Goal: Task Accomplishment & Management: Use online tool/utility

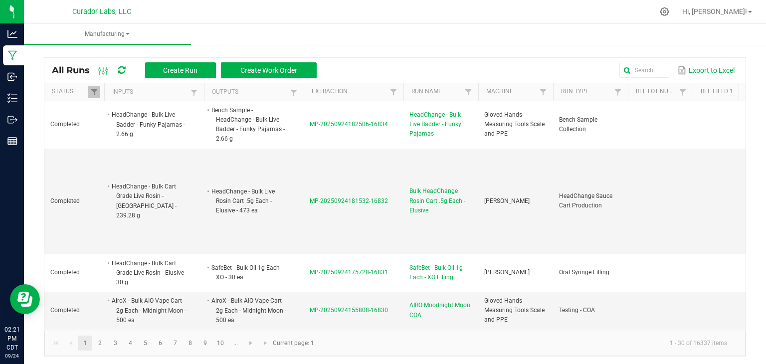
click at [375, 154] on td "MP-20250924181532-16832" at bounding box center [354, 202] width 100 height 106
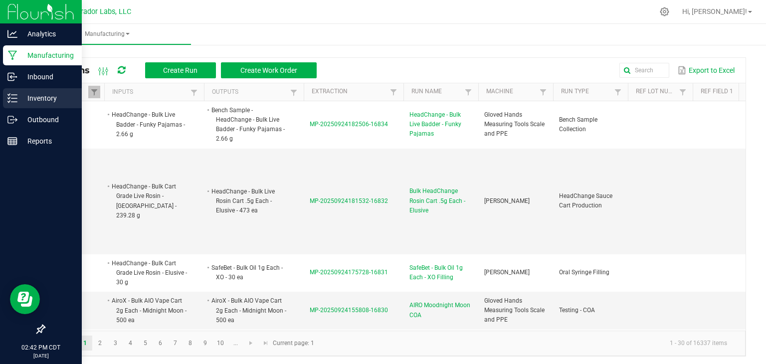
click at [16, 96] on icon at bounding box center [12, 98] width 10 height 10
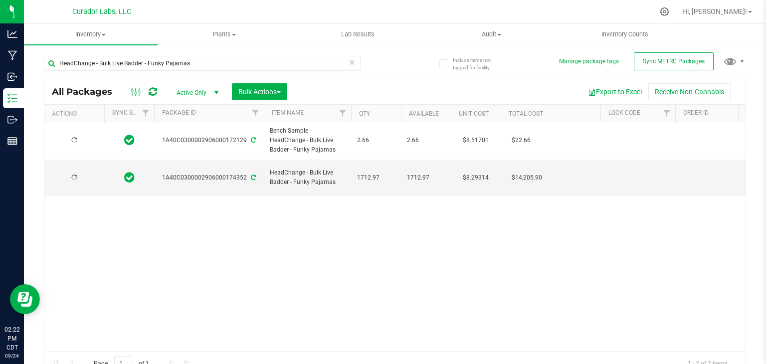
click at [155, 92] on icon at bounding box center [153, 92] width 8 height 10
click at [369, 252] on div "Action Action Edit attributes Global inventory Locate package Package audit log…" at bounding box center [395, 237] width 702 height 230
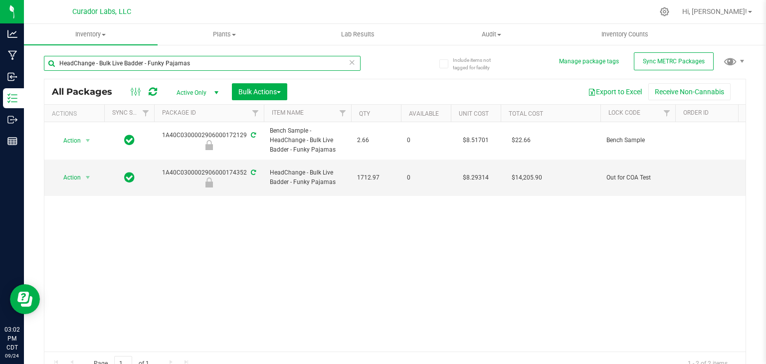
click at [124, 59] on input "HeadChange - Bulk Live Badder - Funky Pajamas" at bounding box center [202, 63] width 317 height 15
paste input "M00001319941: SafeBet - Vape Cart 1g - Final Packaging - [PERSON_NAME]"
type input "M00001319941: SafeBet - Vape Cart 1g - Final Packaging - [PERSON_NAME]"
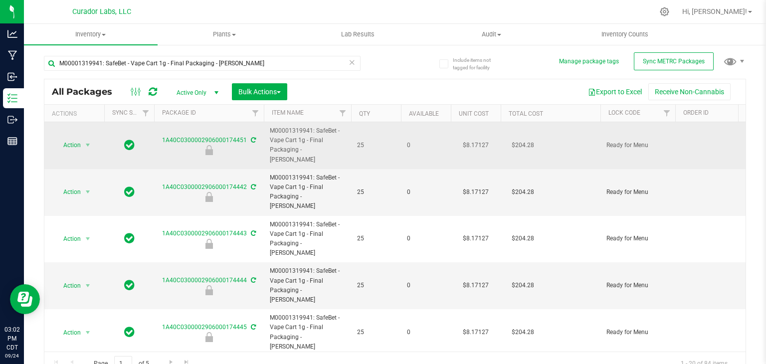
click at [354, 150] on td "25" at bounding box center [376, 145] width 50 height 47
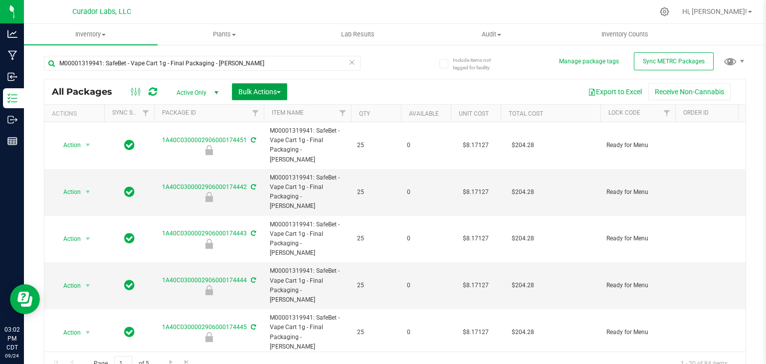
click at [281, 90] on span "Bulk Actions" at bounding box center [260, 92] width 42 height 8
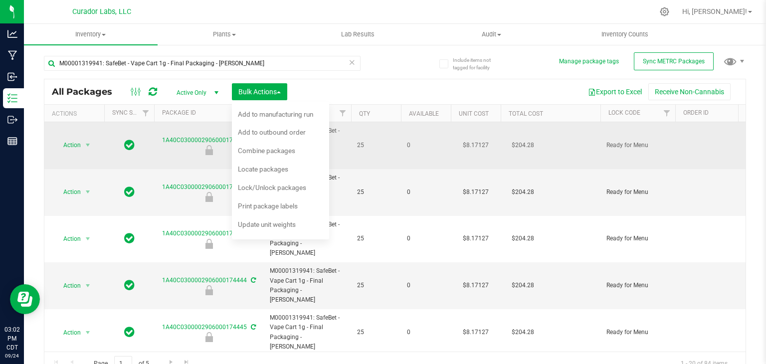
click at [417, 142] on span "0" at bounding box center [426, 145] width 38 height 9
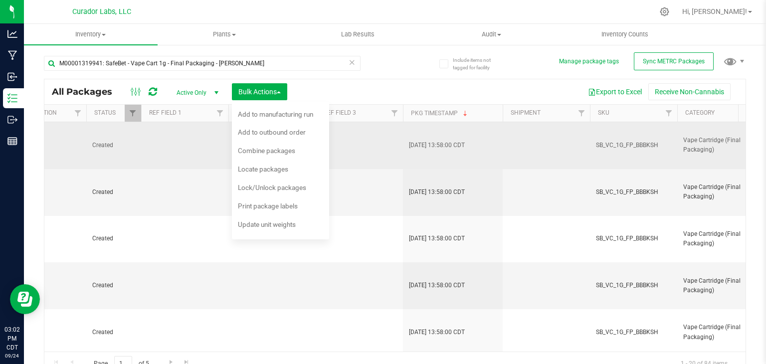
scroll to position [0, 1517]
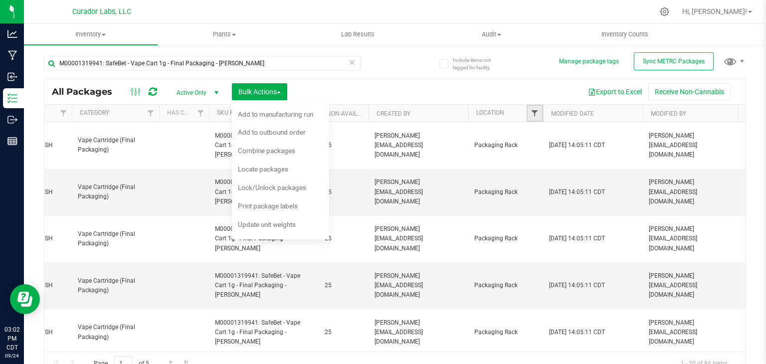
click at [535, 110] on span "Filter" at bounding box center [535, 113] width 8 height 8
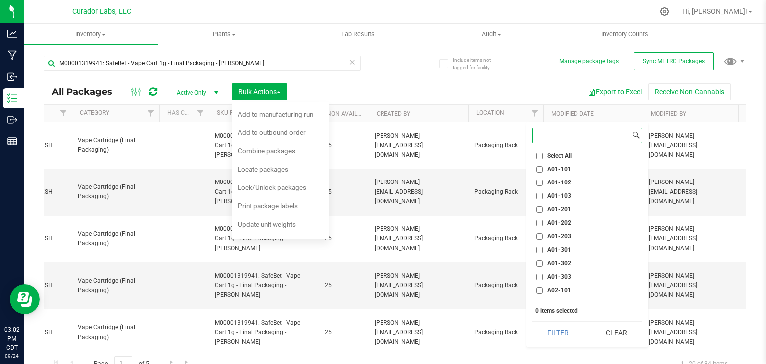
click at [568, 139] on input at bounding box center [582, 135] width 98 height 14
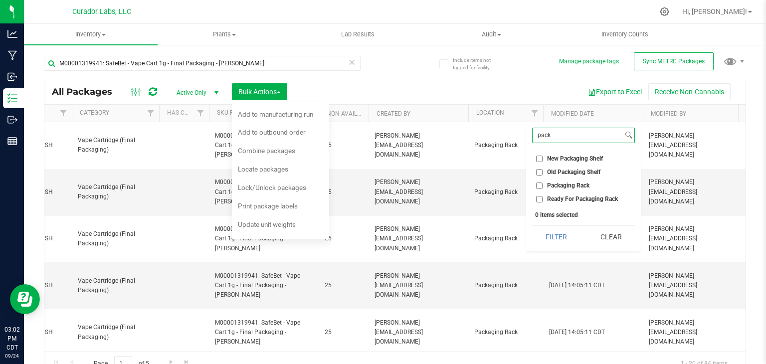
type input "pack"
click at [544, 185] on label "Packaging Rack" at bounding box center [562, 186] width 53 height 6
click at [543, 185] on input "Packaging Rack" at bounding box center [539, 186] width 6 height 6
checkbox input "true"
click at [562, 234] on button "Filter" at bounding box center [556, 237] width 48 height 22
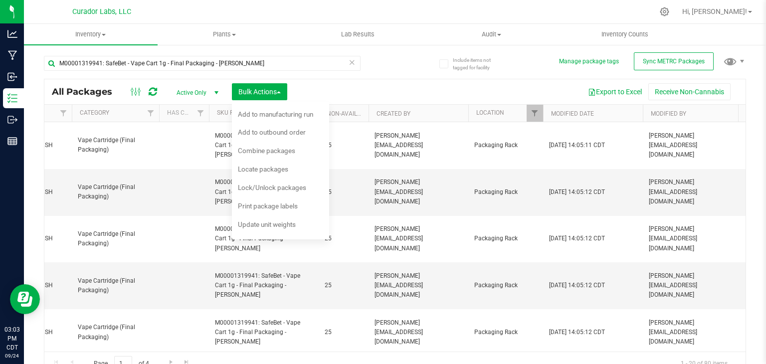
type input "[DATE]"
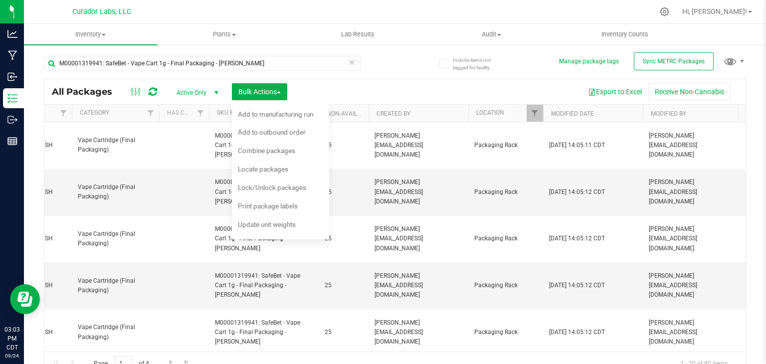
type input "[DATE]"
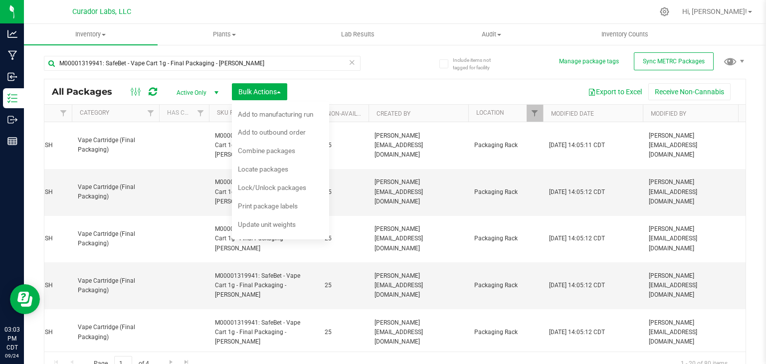
type input "[DATE]"
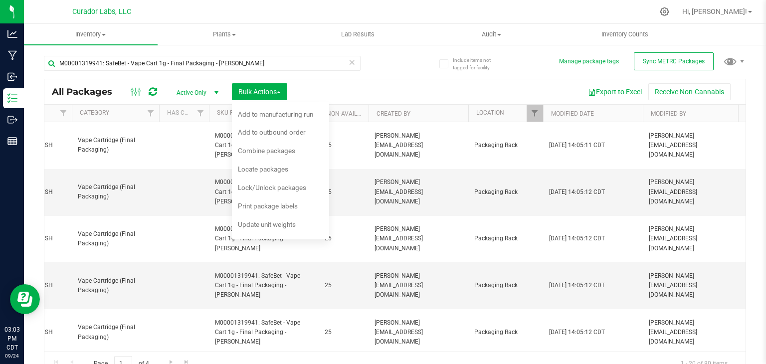
type input "[DATE]"
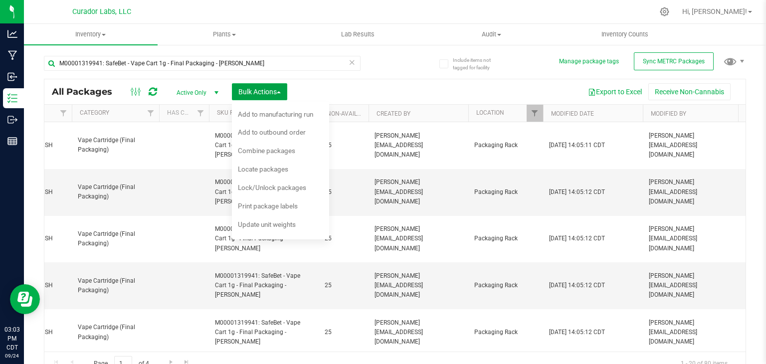
click at [283, 94] on button "Bulk Actions" at bounding box center [259, 91] width 55 height 17
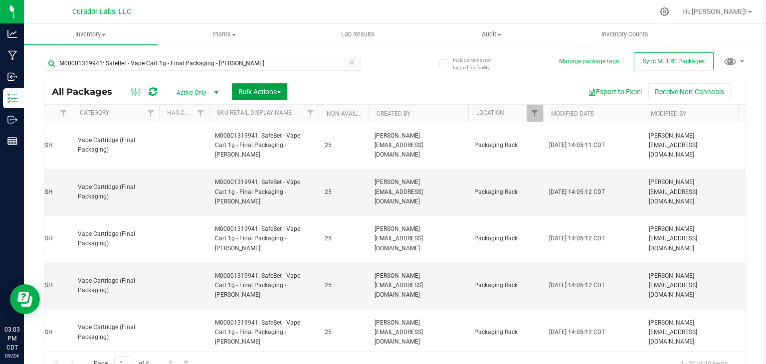
click at [283, 94] on button "Bulk Actions" at bounding box center [259, 91] width 55 height 17
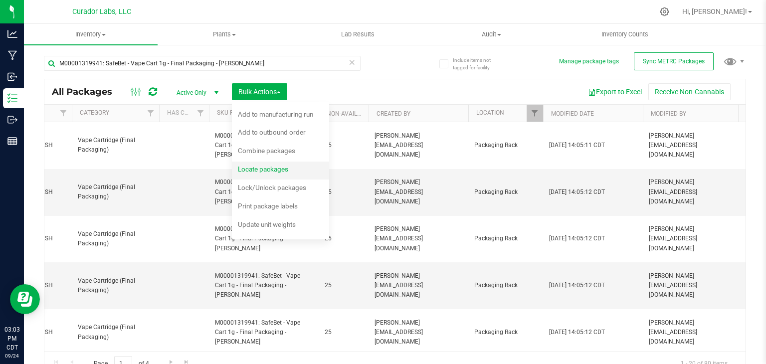
click at [269, 170] on span "Locate packages" at bounding box center [263, 169] width 50 height 8
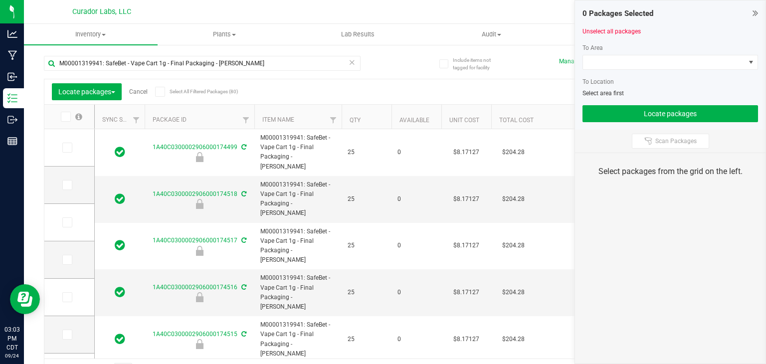
click at [363, 116] on th "Qty" at bounding box center [367, 117] width 50 height 24
click at [162, 92] on icon at bounding box center [160, 92] width 6 height 0
click at [0, 0] on input "Select All Filtered Packages (80)" at bounding box center [0, 0] width 0 height 0
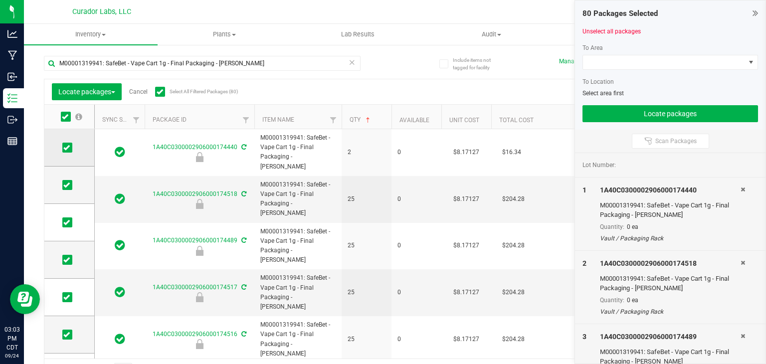
click at [69, 148] on icon at bounding box center [66, 148] width 6 height 0
click at [0, 0] on input "checkbox" at bounding box center [0, 0] width 0 height 0
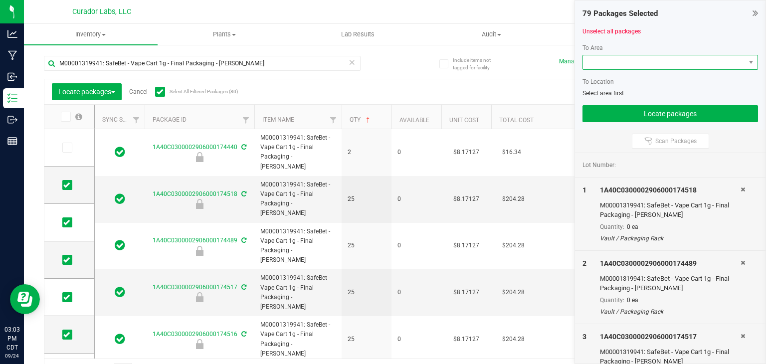
click at [624, 58] on span at bounding box center [664, 62] width 162 height 14
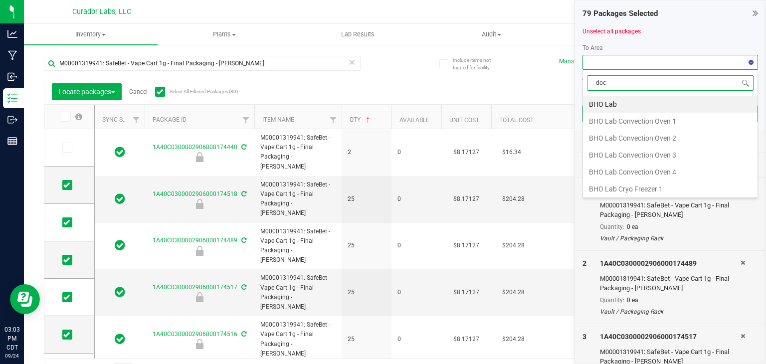
type input "dock"
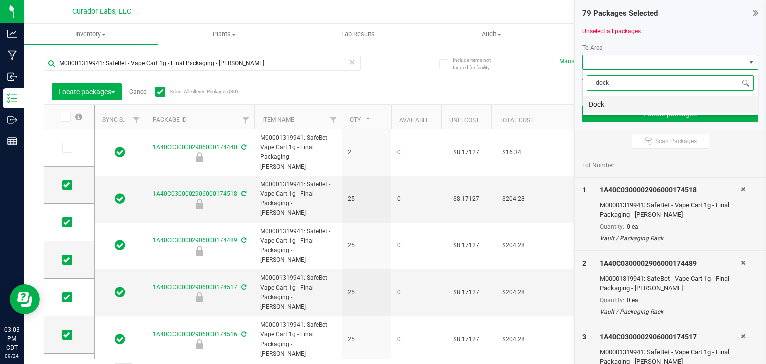
click at [617, 102] on li "Dock" at bounding box center [670, 104] width 175 height 17
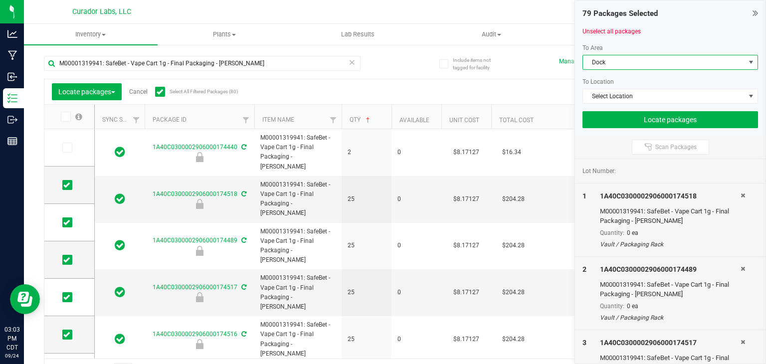
click at [611, 70] on div at bounding box center [671, 73] width 176 height 7
click at [612, 65] on span "Dock" at bounding box center [664, 62] width 162 height 14
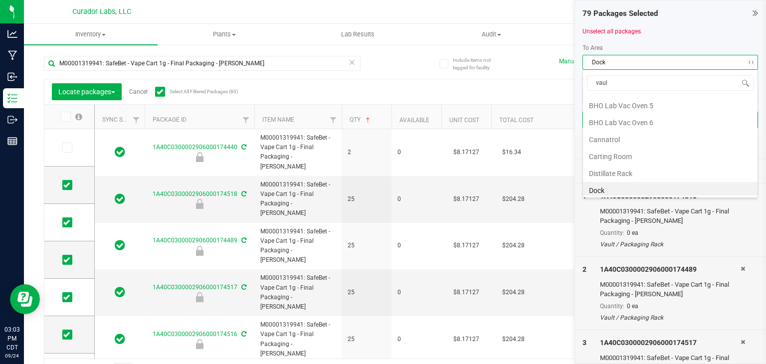
type input "vault"
click at [616, 182] on li "Vault" at bounding box center [670, 189] width 175 height 17
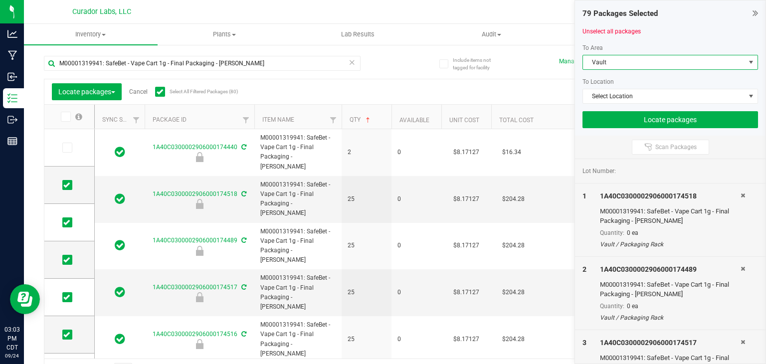
click at [616, 63] on span "Vault" at bounding box center [664, 62] width 162 height 14
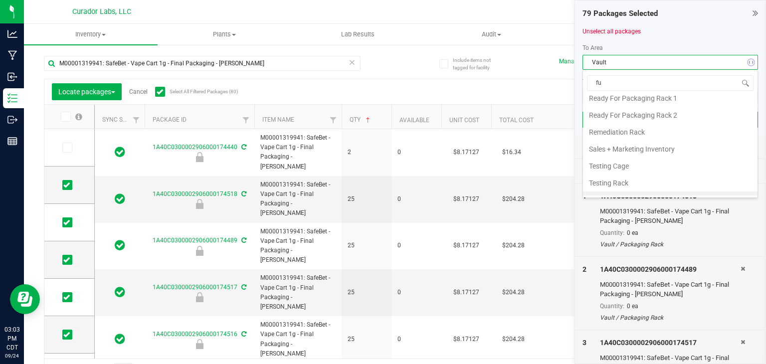
type input "ful"
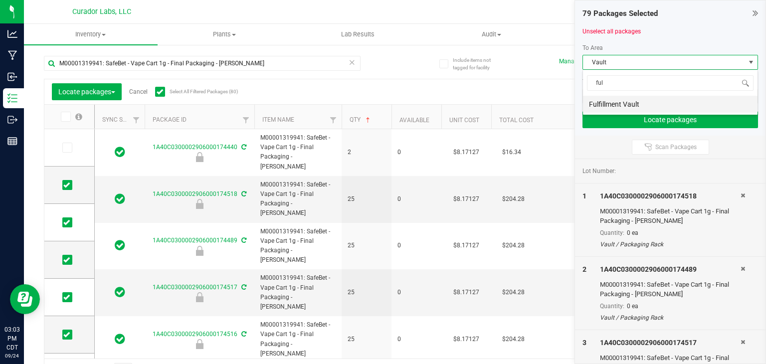
click at [614, 109] on li "Fulfillment Vault" at bounding box center [670, 104] width 175 height 17
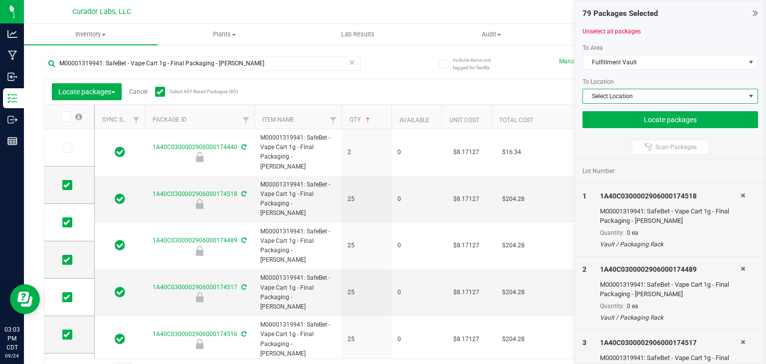
click at [619, 98] on span "Select Location" at bounding box center [664, 96] width 162 height 14
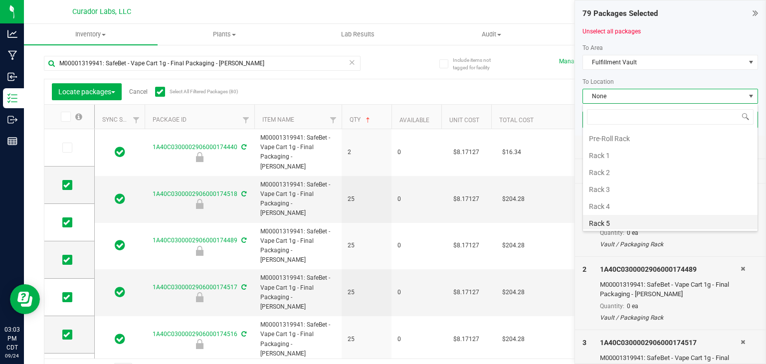
click at [619, 221] on li "Rack 5" at bounding box center [670, 223] width 175 height 17
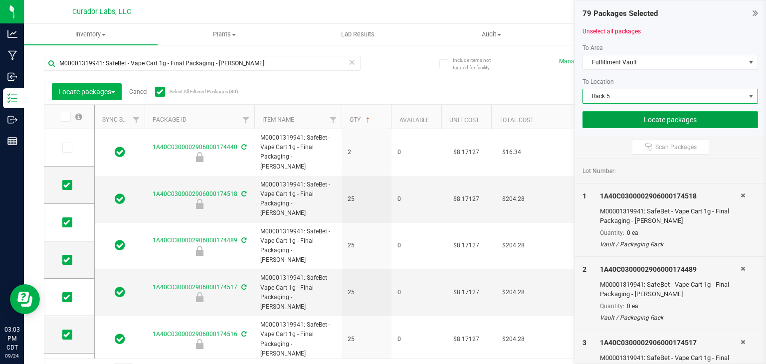
click at [630, 119] on button "Locate packages" at bounding box center [671, 119] width 176 height 17
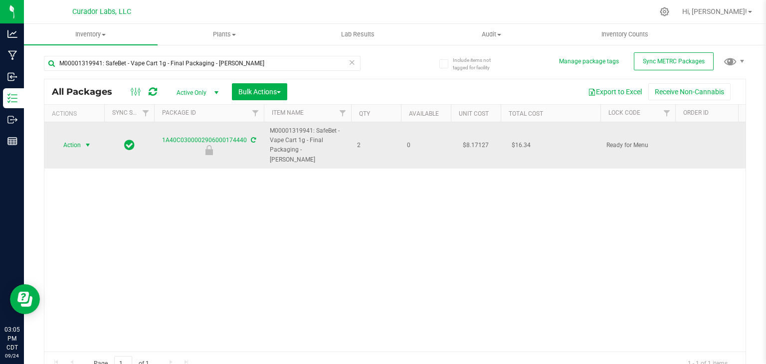
click at [90, 141] on span "select" at bounding box center [88, 145] width 8 height 8
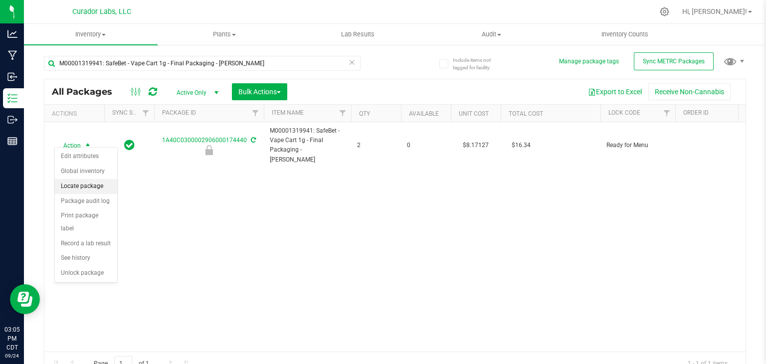
click at [97, 186] on li "Locate package" at bounding box center [86, 186] width 62 height 15
click at [92, 138] on span "select" at bounding box center [88, 145] width 12 height 14
click at [94, 189] on li "Locate package" at bounding box center [86, 186] width 62 height 15
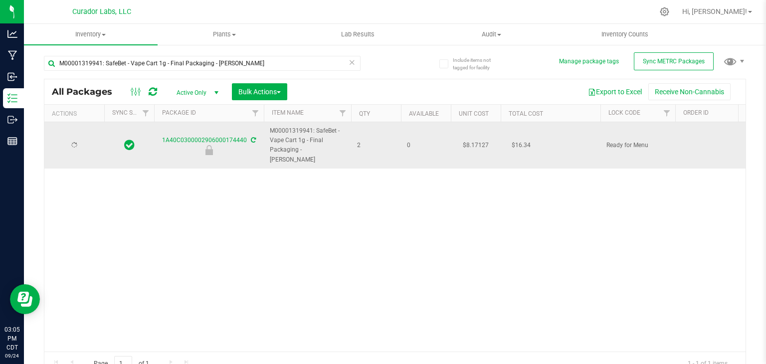
click at [80, 141] on div at bounding box center [74, 145] width 48 height 9
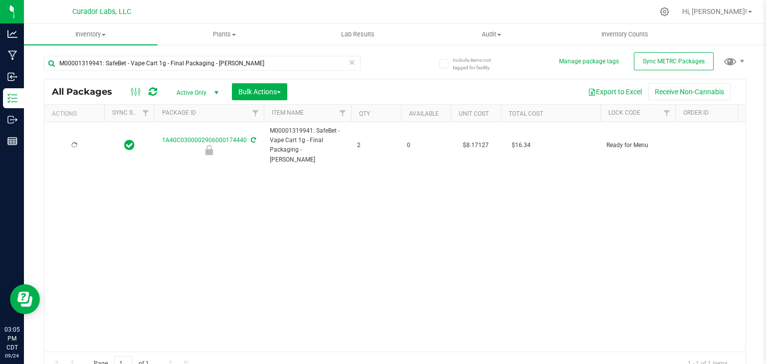
click at [154, 90] on icon at bounding box center [153, 92] width 8 height 10
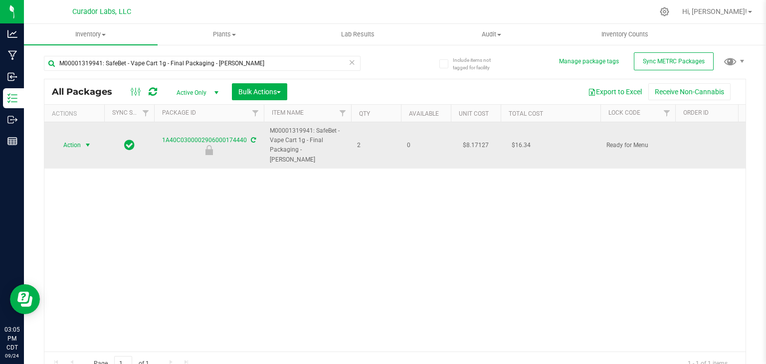
click at [80, 141] on span "Action" at bounding box center [67, 145] width 27 height 14
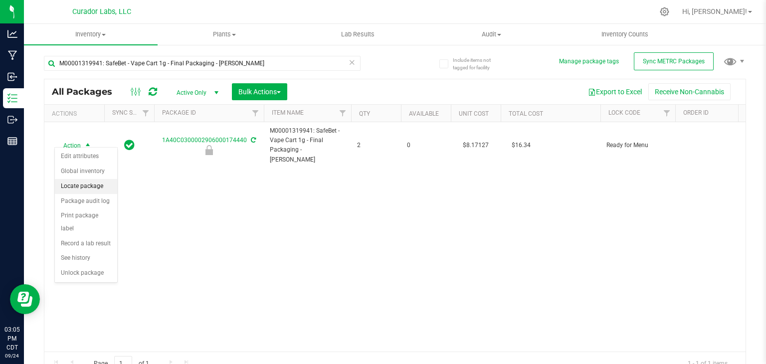
click at [82, 188] on li "Locate package" at bounding box center [86, 186] width 62 height 15
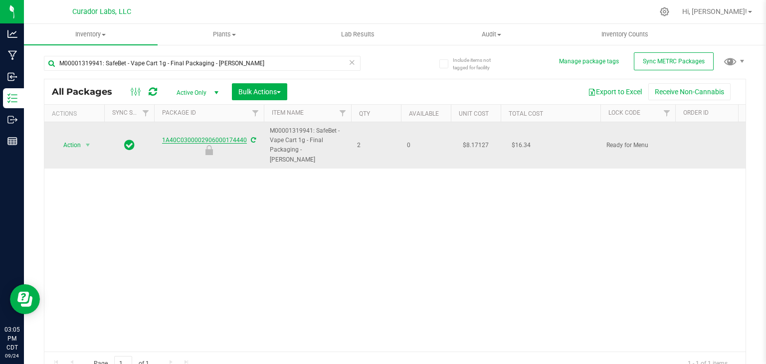
drag, startPoint x: 160, startPoint y: 138, endPoint x: 244, endPoint y: 137, distance: 84.3
click at [244, 137] on div "1A40C0300002906000174440" at bounding box center [209, 145] width 113 height 19
copy link "1A40C0300002906000174440"
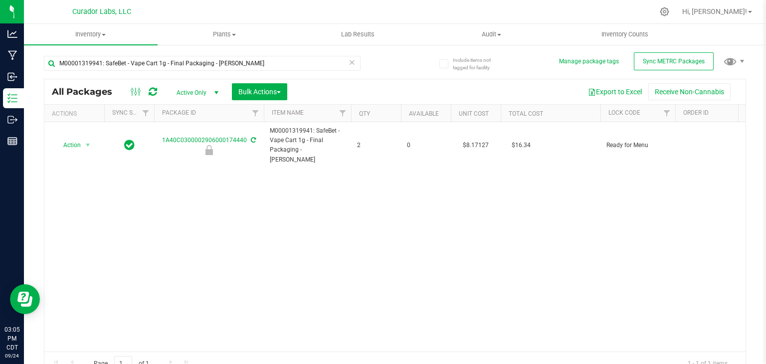
click at [283, 214] on div "Action Action Edit attributes Global inventory Locate package Package audit log…" at bounding box center [395, 237] width 702 height 230
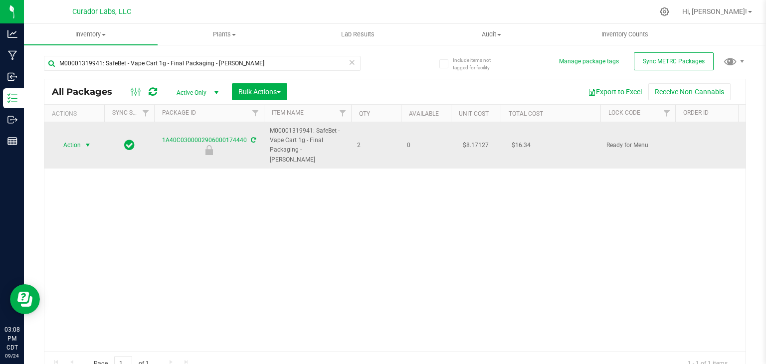
click at [89, 143] on span "select" at bounding box center [88, 145] width 8 height 8
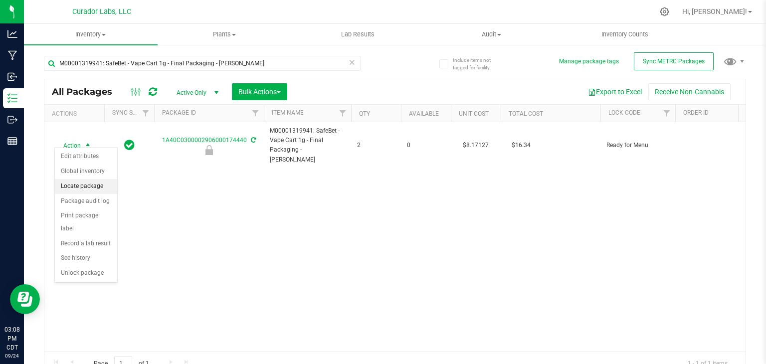
click at [90, 185] on li "Locate package" at bounding box center [86, 186] width 62 height 15
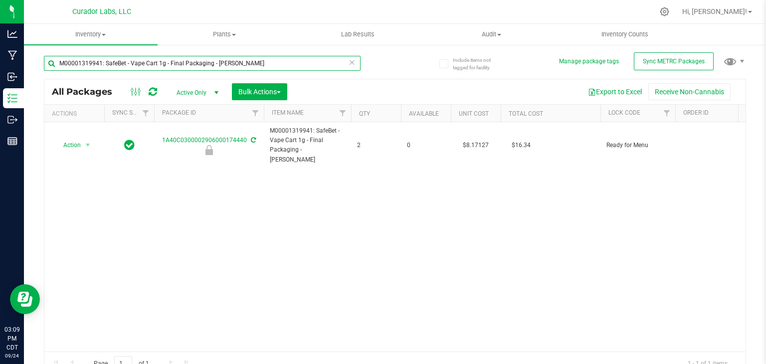
click at [185, 64] on input "M00001319941: SafeBet - Vape Cart 1g - Final Packaging - [PERSON_NAME]" at bounding box center [202, 63] width 317 height 15
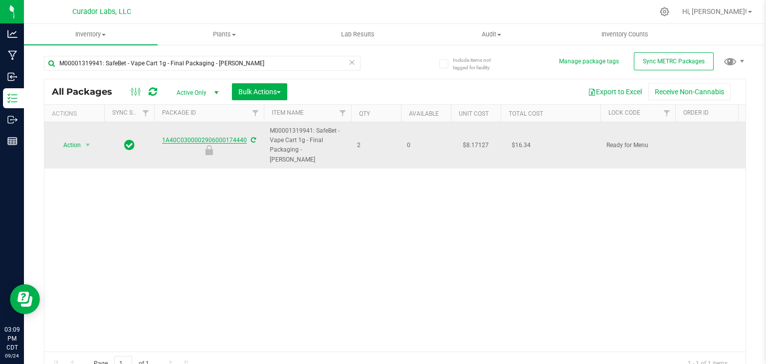
drag, startPoint x: 161, startPoint y: 133, endPoint x: 245, endPoint y: 138, distance: 84.5
click at [245, 138] on div "1A40C0300002906000174440" at bounding box center [209, 145] width 113 height 19
copy link "1A40C0300002906000174440"
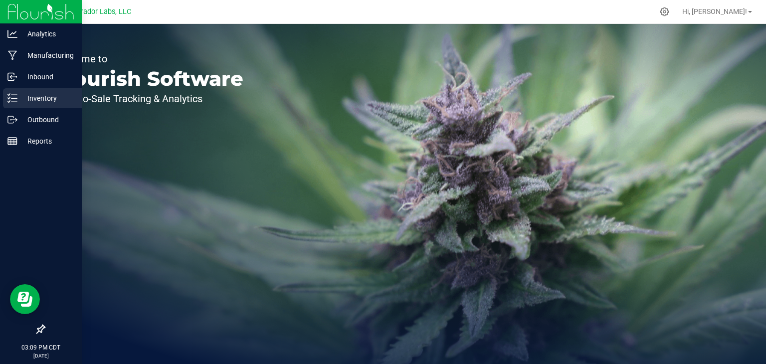
click at [18, 101] on p "Inventory" at bounding box center [47, 98] width 60 height 12
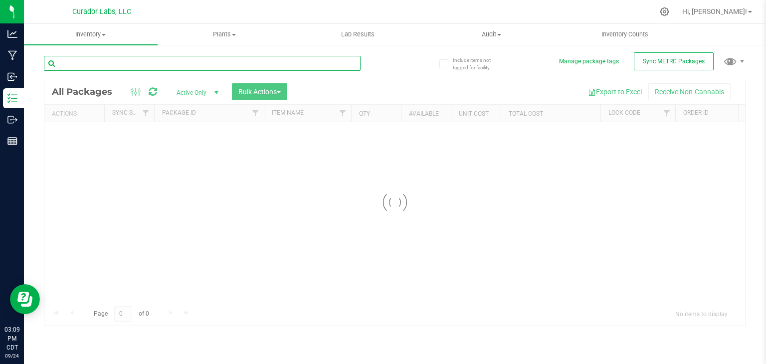
click at [144, 60] on input "text" at bounding box center [202, 63] width 317 height 15
paste input "1A40C0300002906000174440"
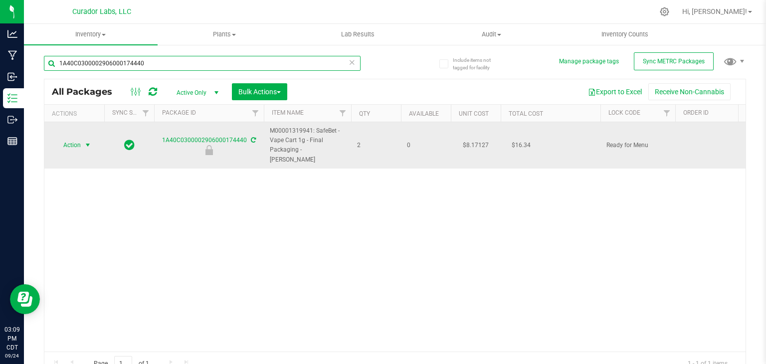
type input "1A40C0300002906000174440"
click at [87, 141] on span "select" at bounding box center [88, 145] width 8 height 8
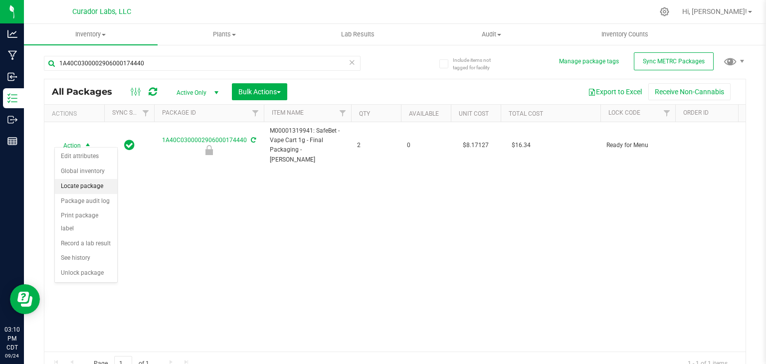
click at [95, 187] on li "Locate package" at bounding box center [86, 186] width 62 height 15
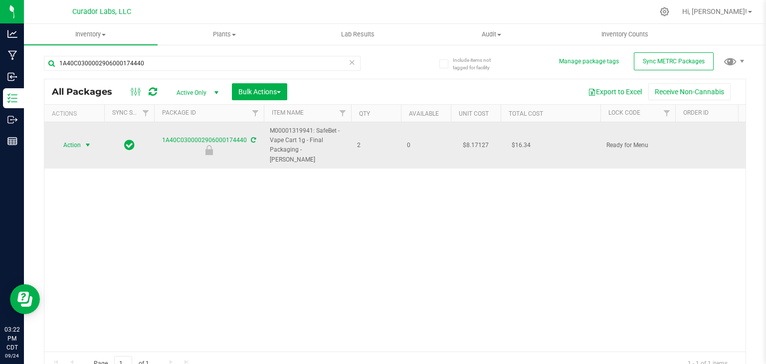
click at [80, 138] on span "Action" at bounding box center [67, 145] width 27 height 14
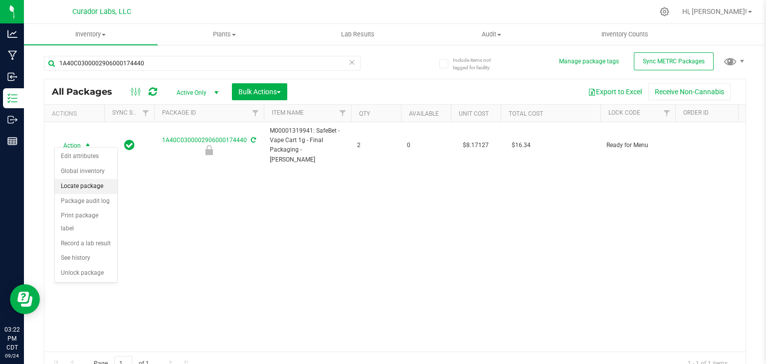
click at [90, 188] on li "Locate package" at bounding box center [86, 186] width 62 height 15
click at [231, 198] on div "Action Action Edit attributes Global inventory Locate package Package audit log…" at bounding box center [395, 237] width 702 height 230
click at [393, 229] on div "Action Action Edit attributes Global inventory Locate package Package audit log…" at bounding box center [395, 237] width 702 height 230
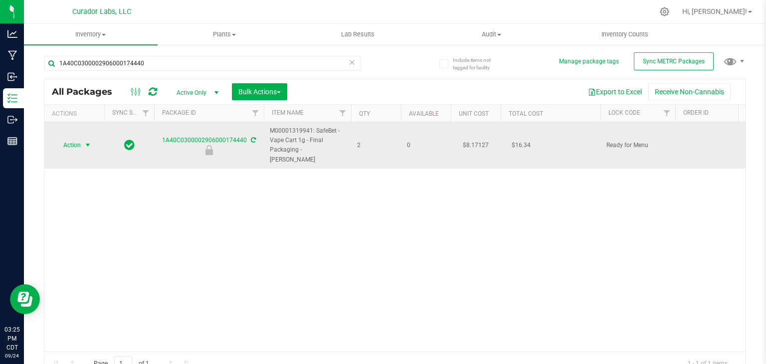
click at [89, 141] on span "select" at bounding box center [88, 145] width 8 height 8
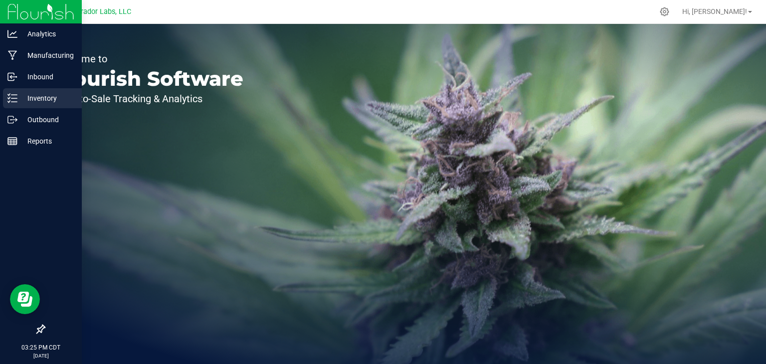
click at [14, 95] on line at bounding box center [13, 95] width 5 height 0
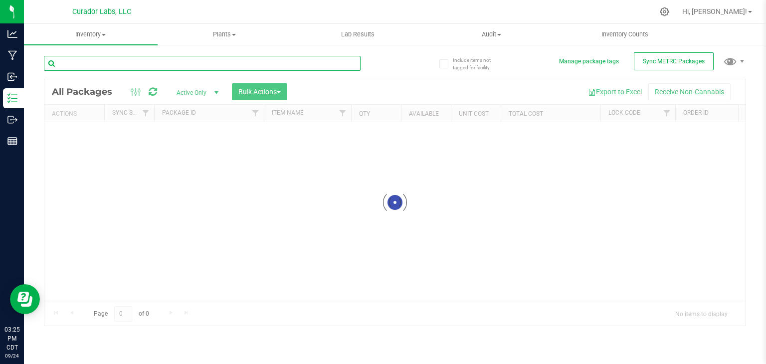
click at [172, 59] on input "text" at bounding box center [202, 63] width 317 height 15
paste input "1A40C0300002906000174440"
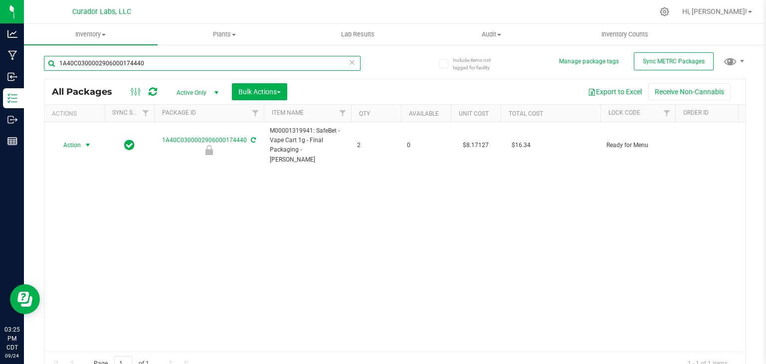
type input "1A40C0300002906000174440"
click at [88, 141] on span "select" at bounding box center [88, 145] width 8 height 8
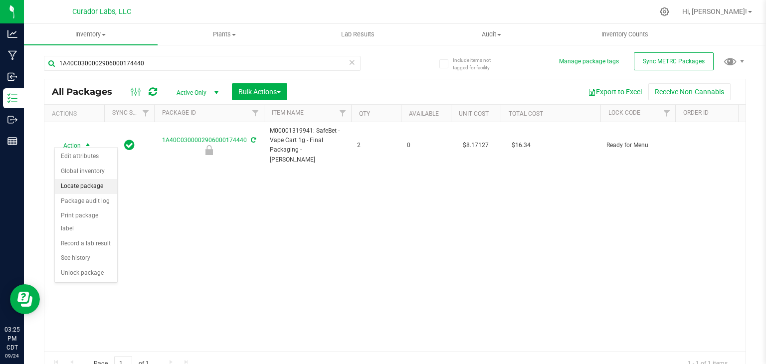
click at [88, 185] on li "Locate package" at bounding box center [86, 186] width 62 height 15
click at [267, 184] on div "Action Action Edit attributes Global inventory Locate package Package audit log…" at bounding box center [395, 237] width 702 height 230
